Goal: Task Accomplishment & Management: Use online tool/utility

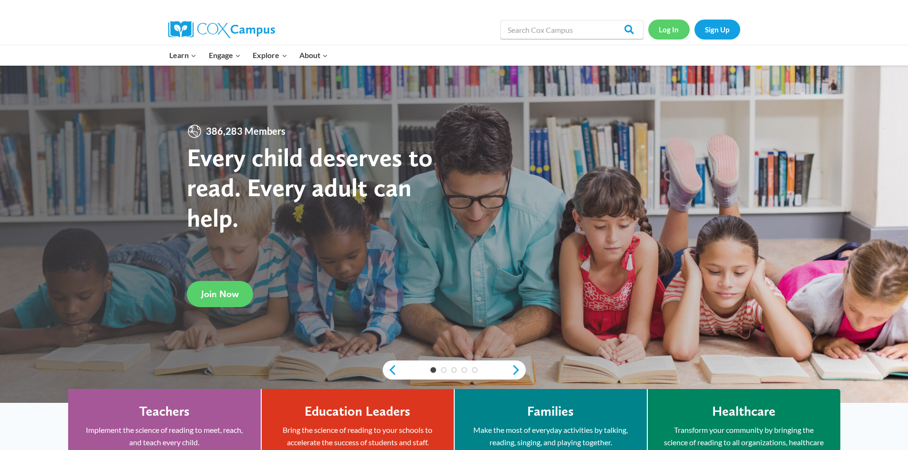
click at [663, 24] on link "Log In" at bounding box center [668, 30] width 41 height 20
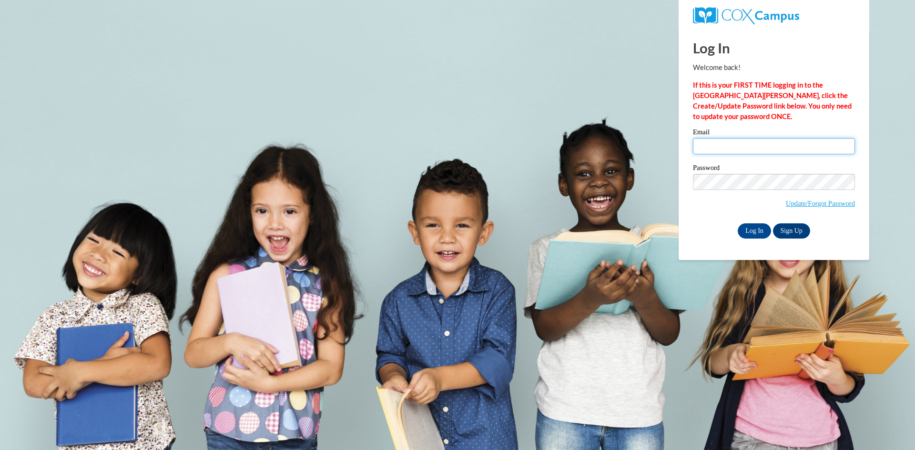
click at [698, 151] on input "Email" at bounding box center [774, 146] width 162 height 16
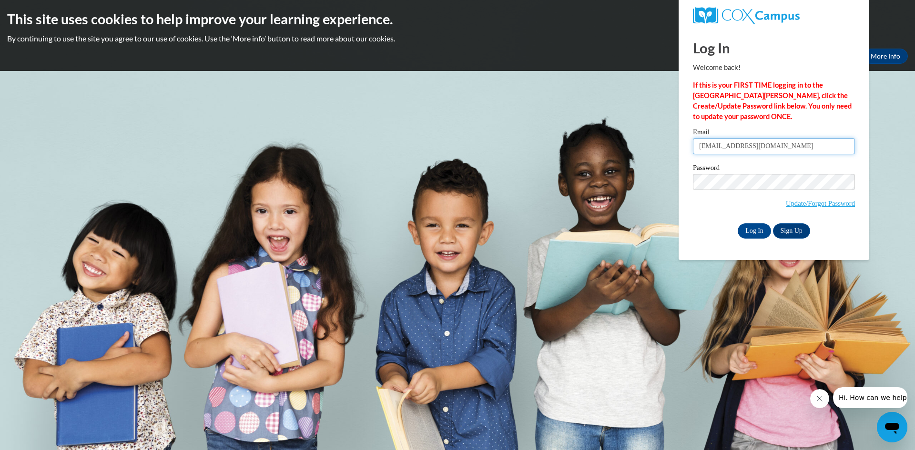
type input "cmoreland2014@gmail.com"
click at [760, 234] on input "Log In" at bounding box center [754, 231] width 33 height 15
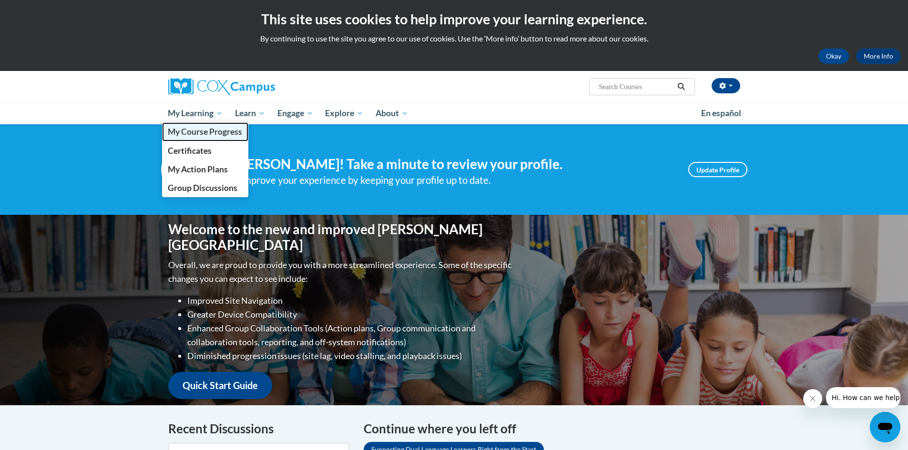
click at [188, 135] on span "My Course Progress" at bounding box center [205, 132] width 74 height 10
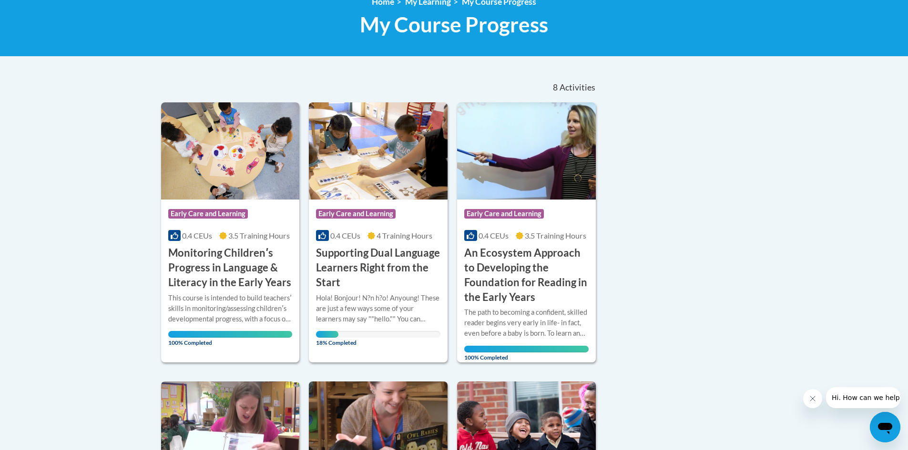
scroll to position [143, 0]
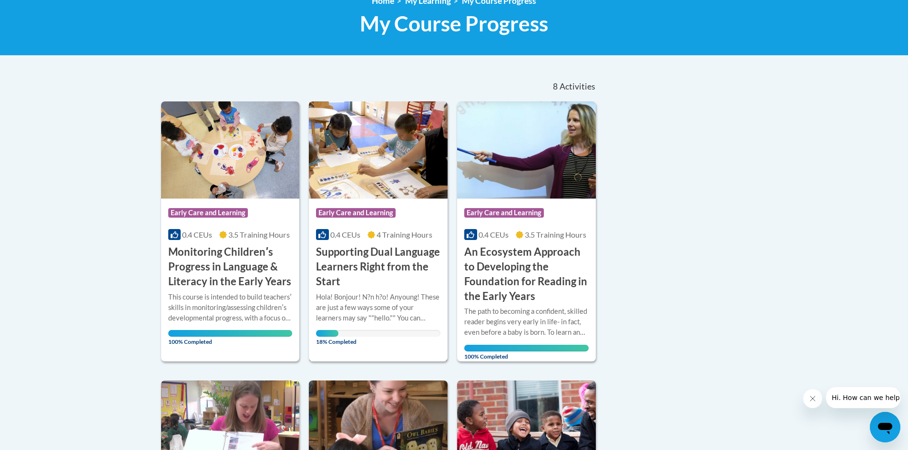
click at [382, 176] on img at bounding box center [378, 150] width 139 height 97
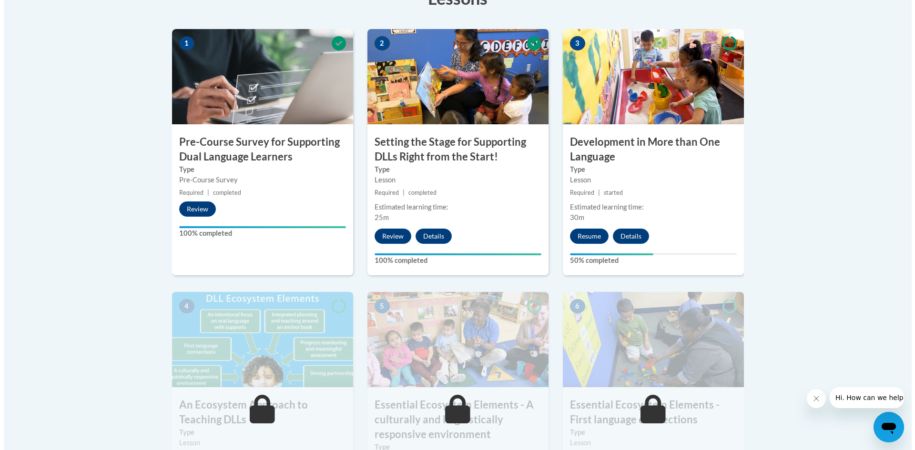
scroll to position [238, 0]
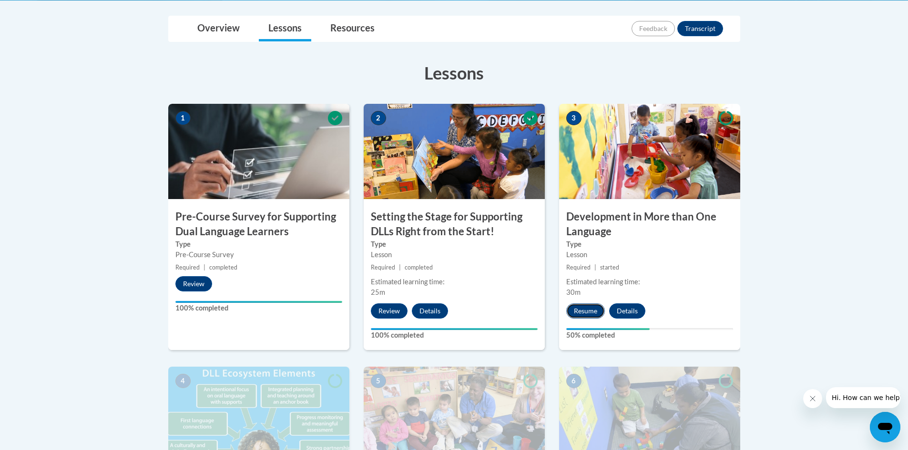
click at [581, 311] on button "Resume" at bounding box center [585, 311] width 39 height 15
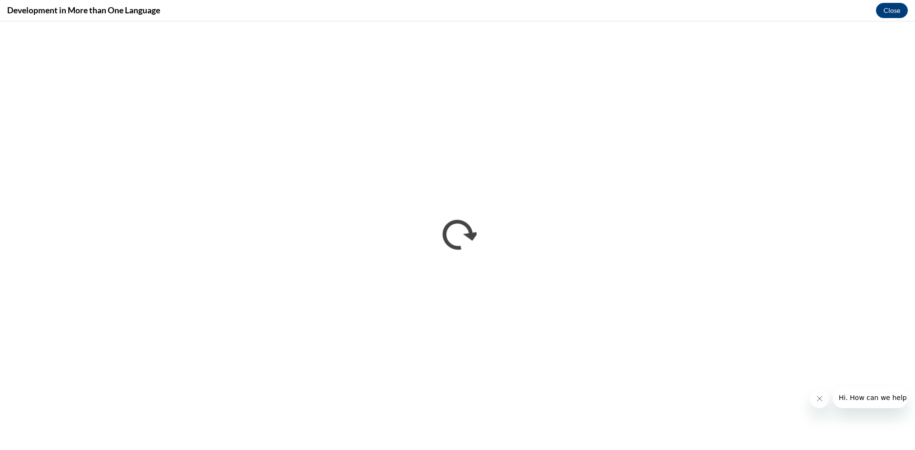
scroll to position [0, 0]
